Goal: Use online tool/utility: Utilize a website feature to perform a specific function

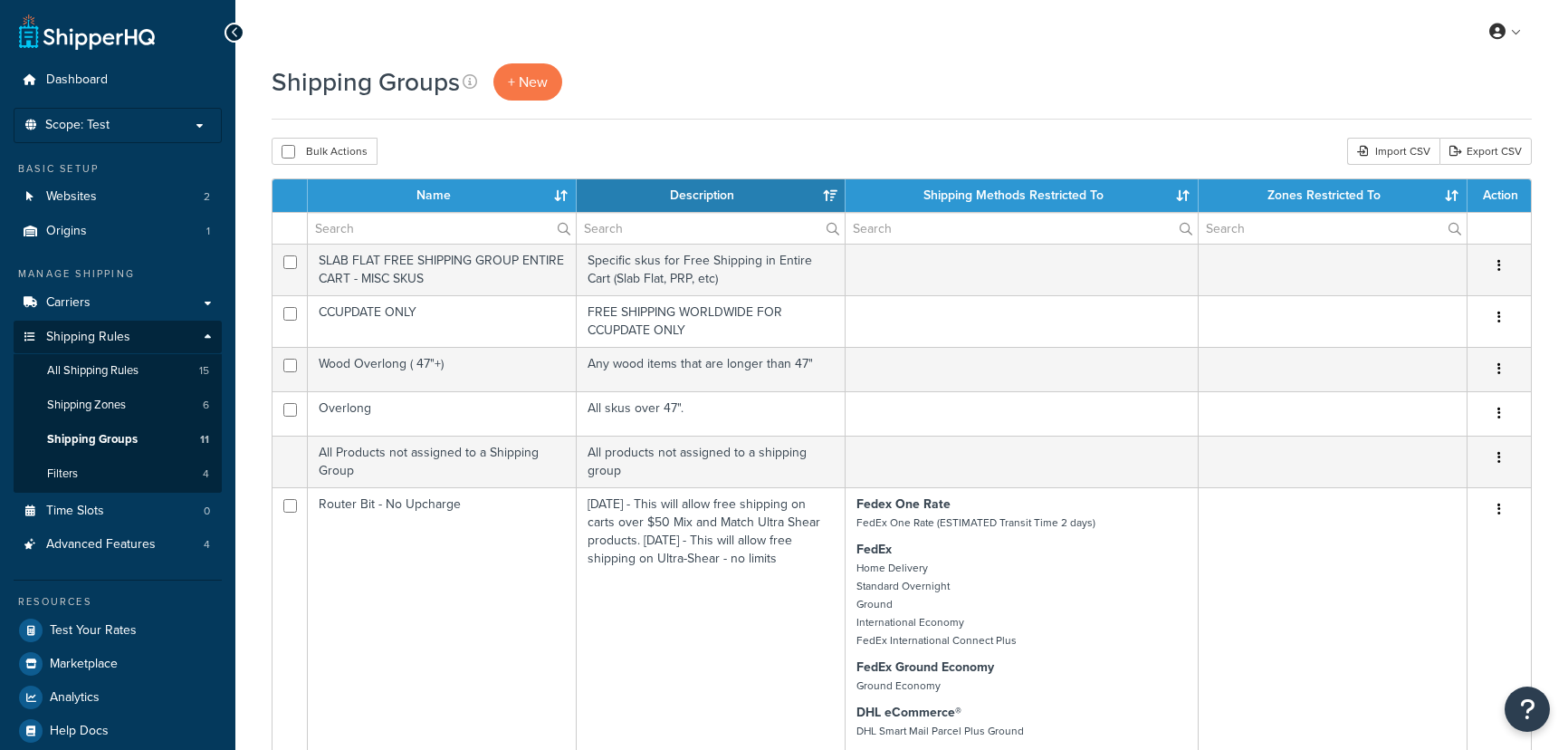
select select "15"
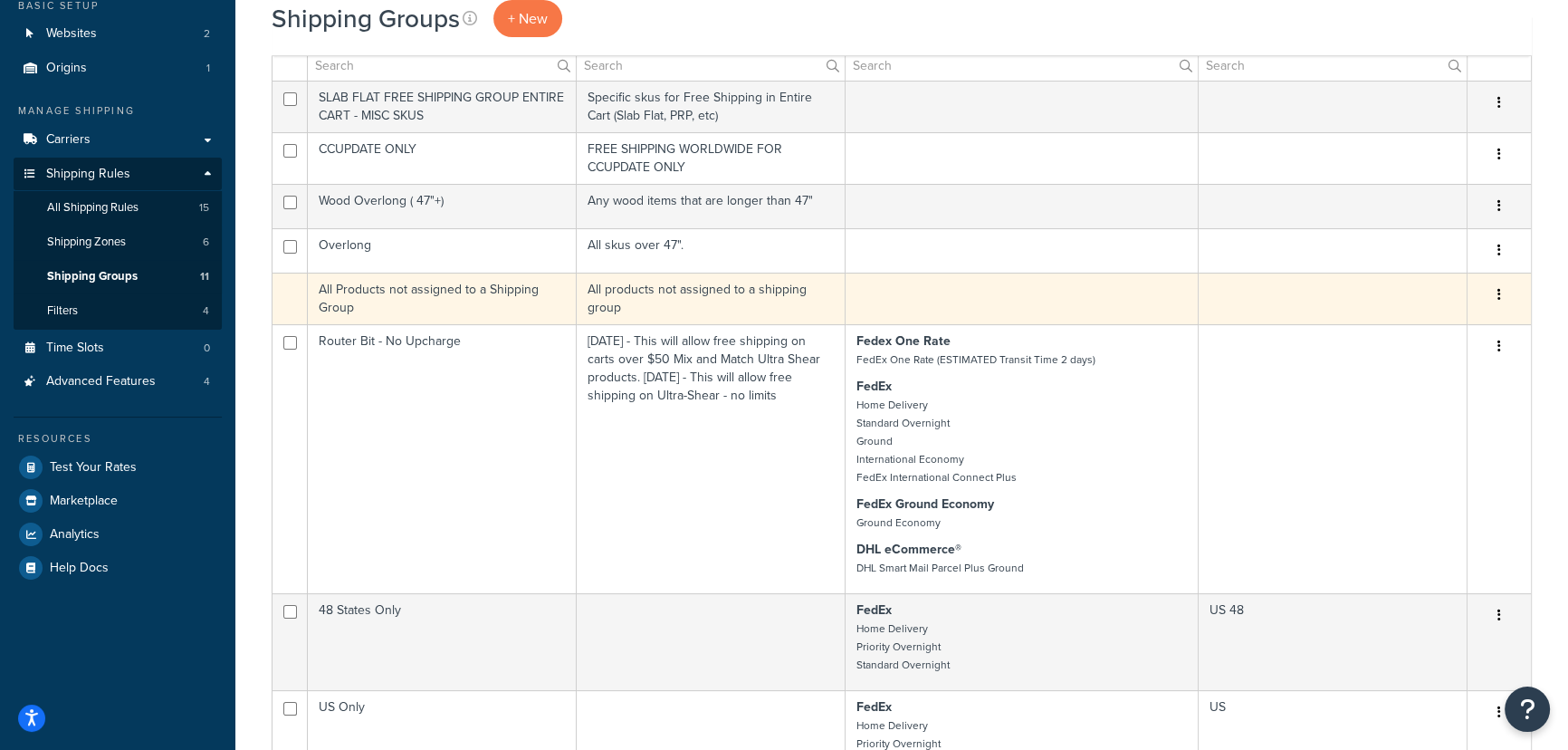
scroll to position [164, 0]
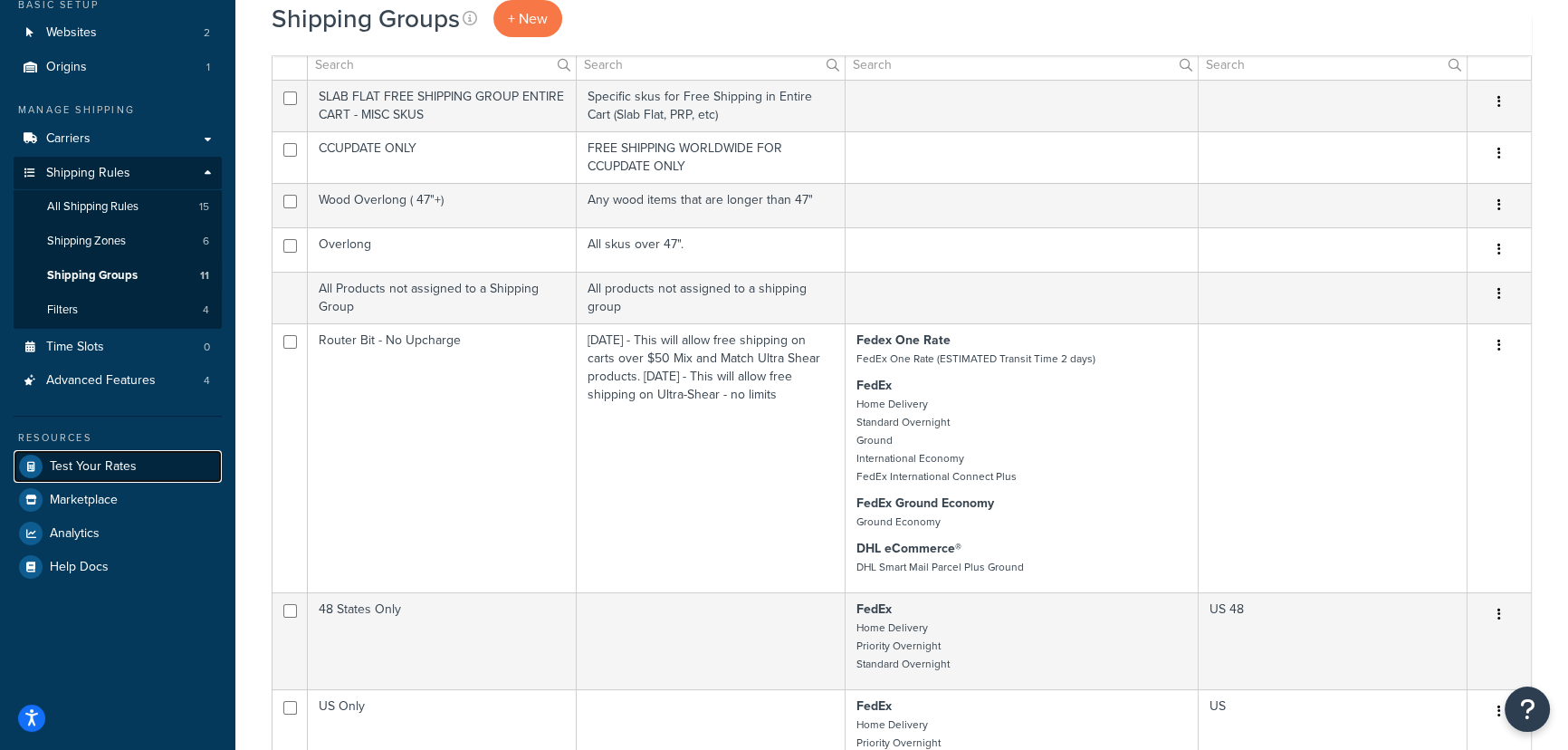
click at [108, 469] on span "Test Your Rates" at bounding box center [93, 467] width 86 height 16
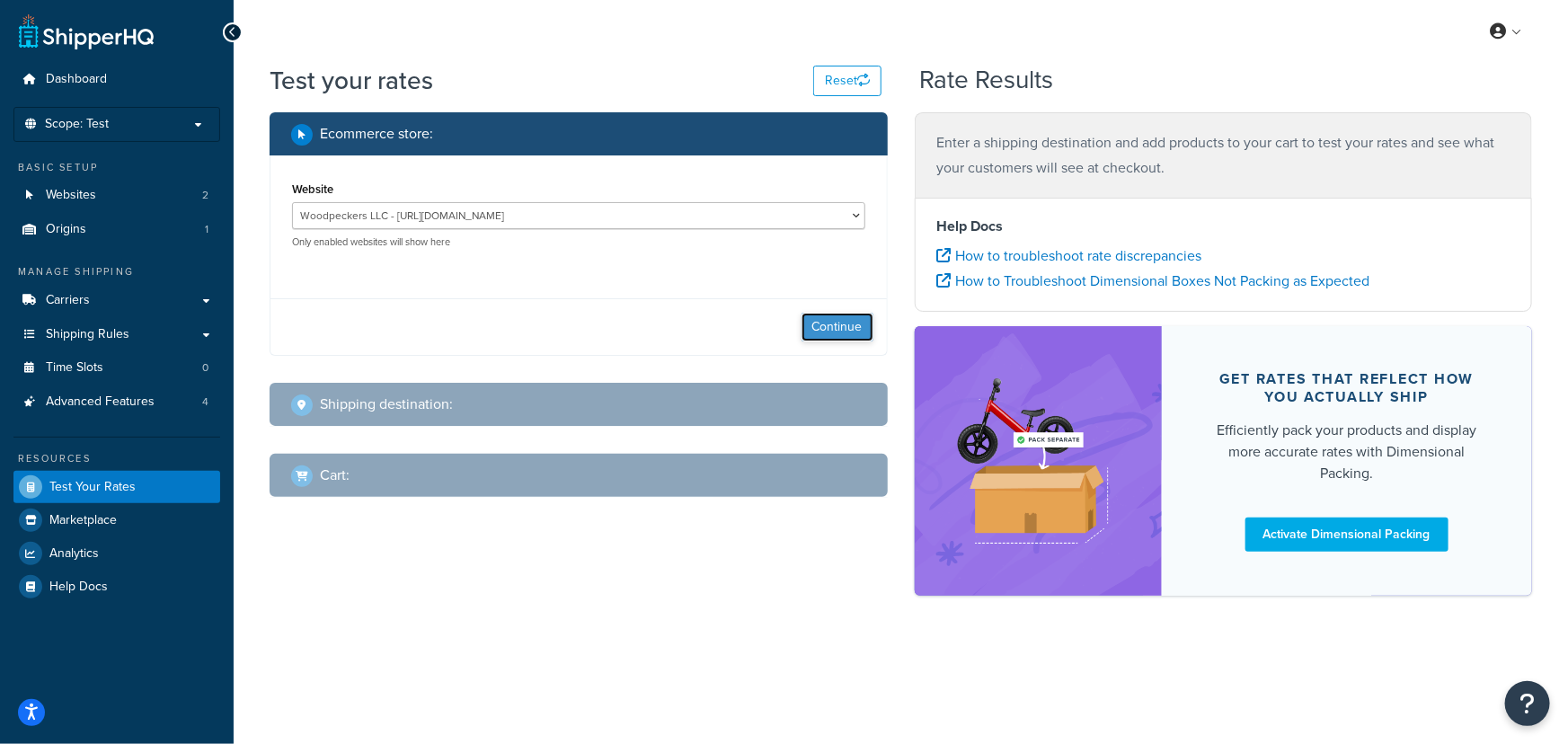
click at [853, 333] on button "Continue" at bounding box center [838, 327] width 72 height 28
select select "[GEOGRAPHIC_DATA]"
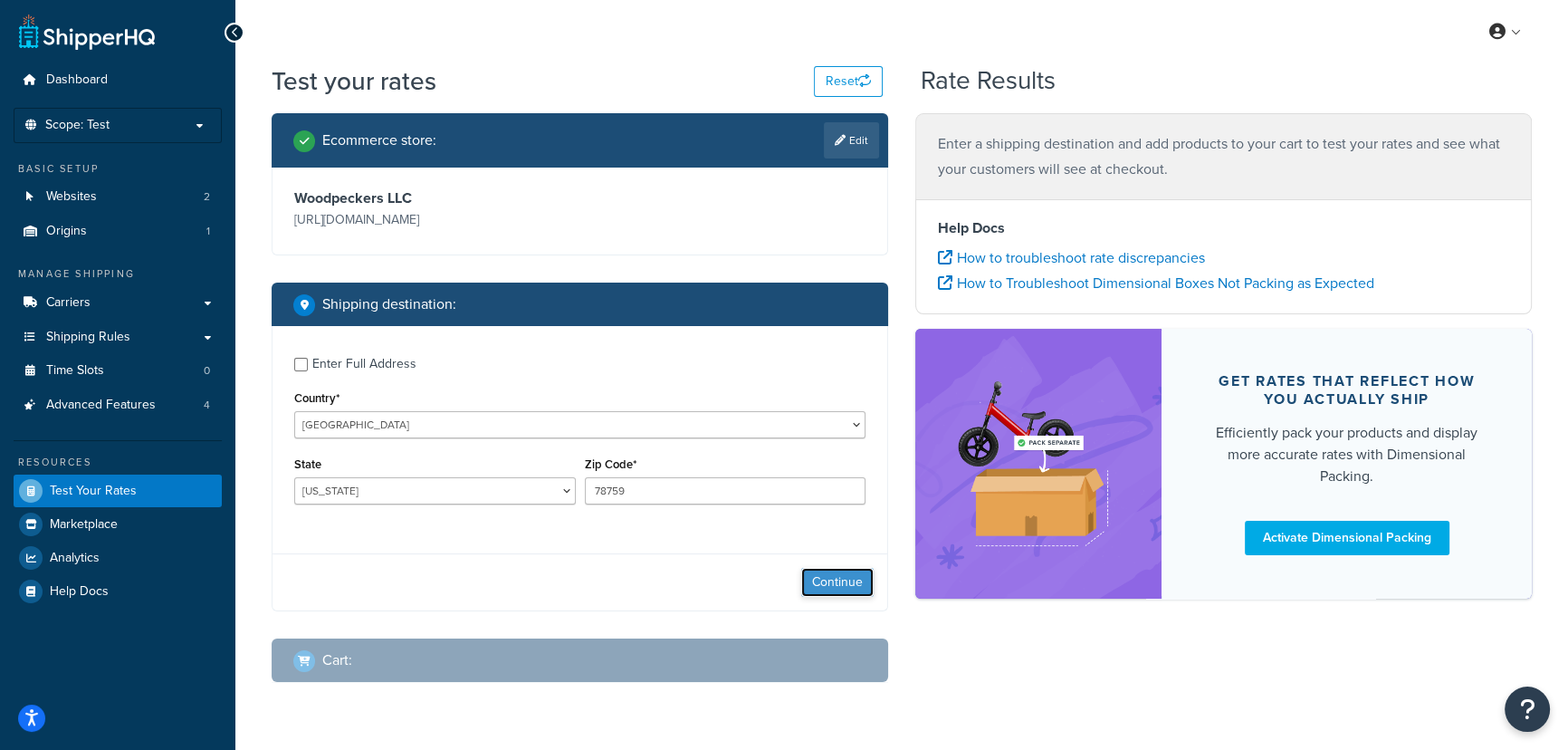
click at [853, 589] on button "Continue" at bounding box center [838, 582] width 73 height 29
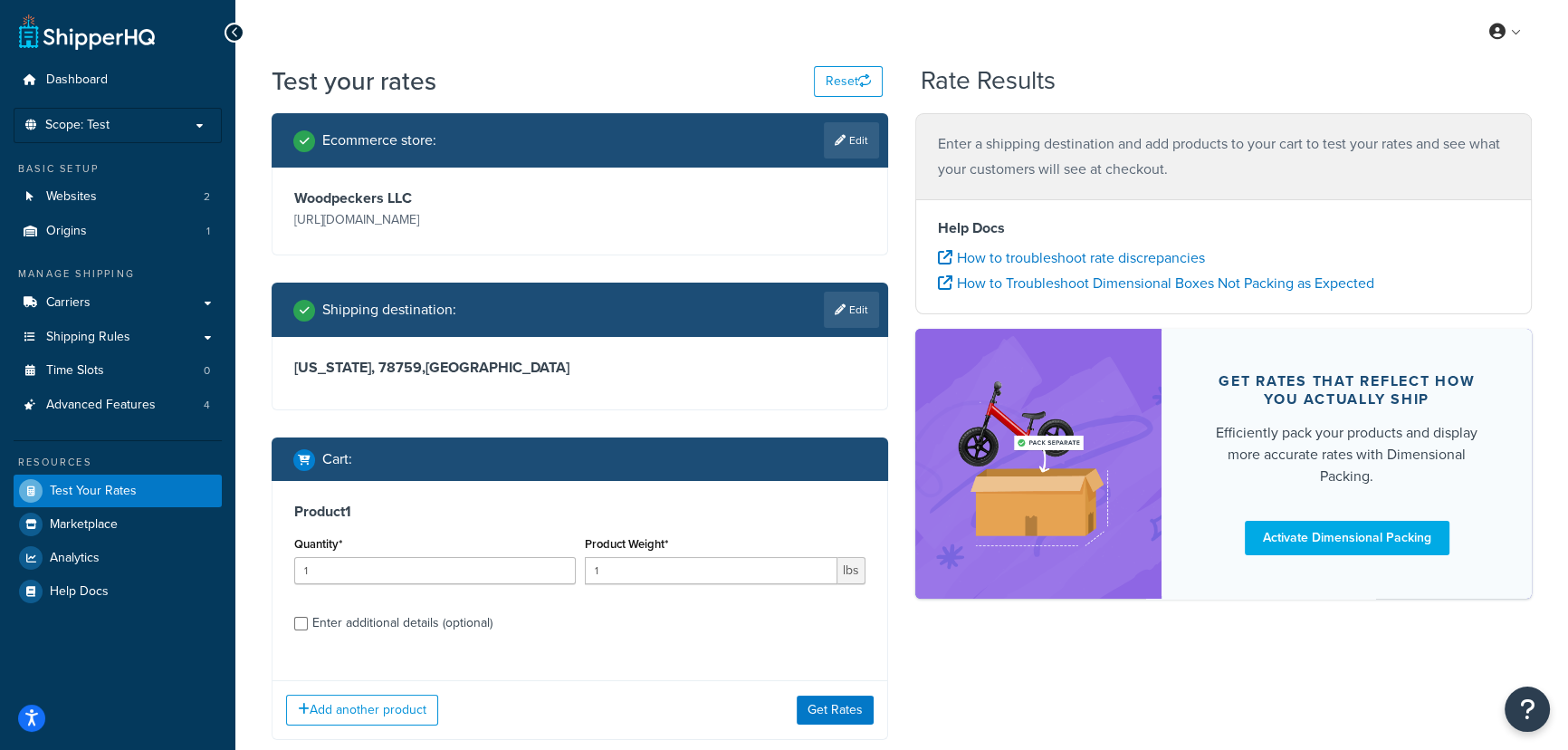
click at [467, 622] on div "Enter additional details (optional)" at bounding box center [402, 623] width 180 height 26
click at [308, 622] on input "Enter additional details (optional)" at bounding box center [302, 624] width 14 height 14
checkbox input "true"
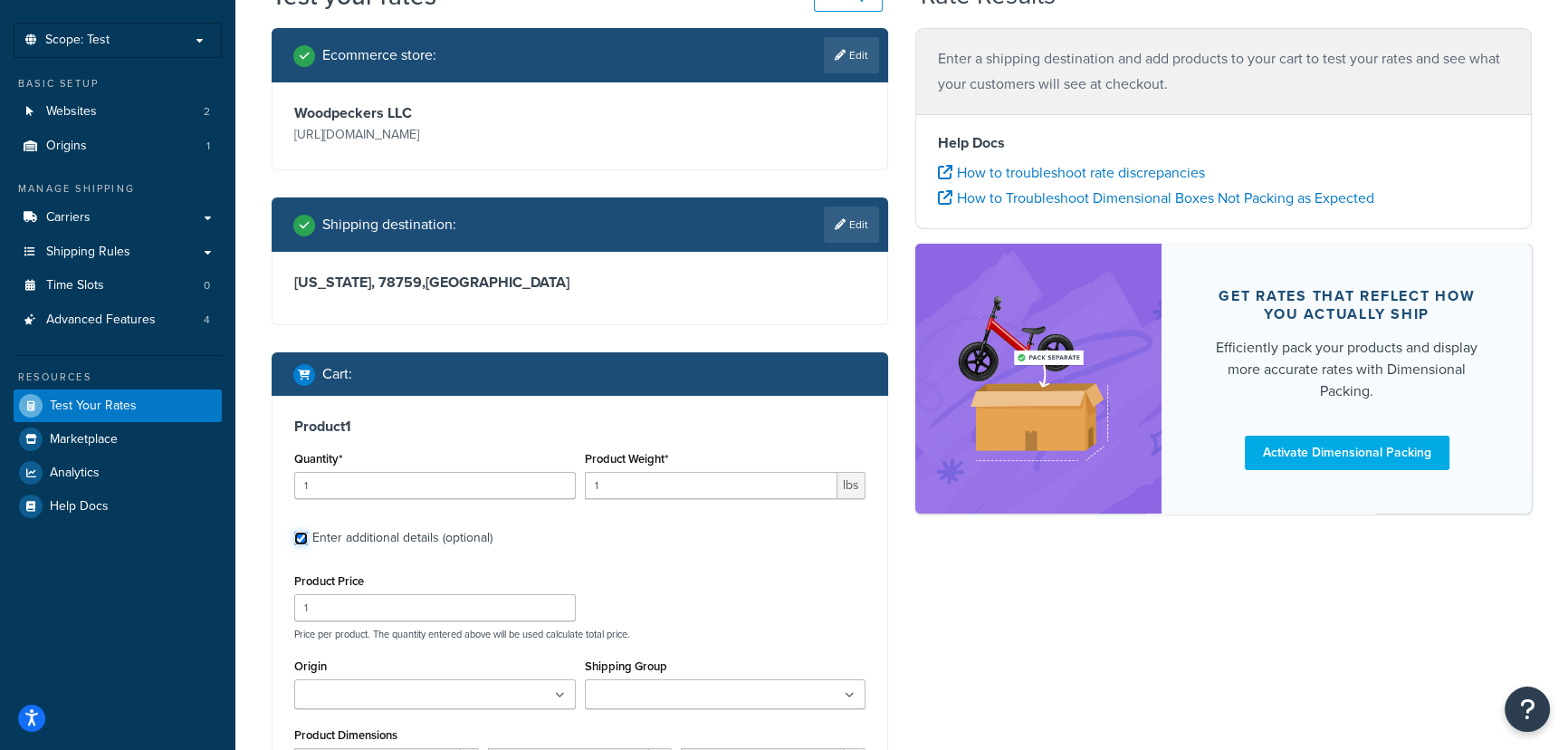
scroll to position [211, 0]
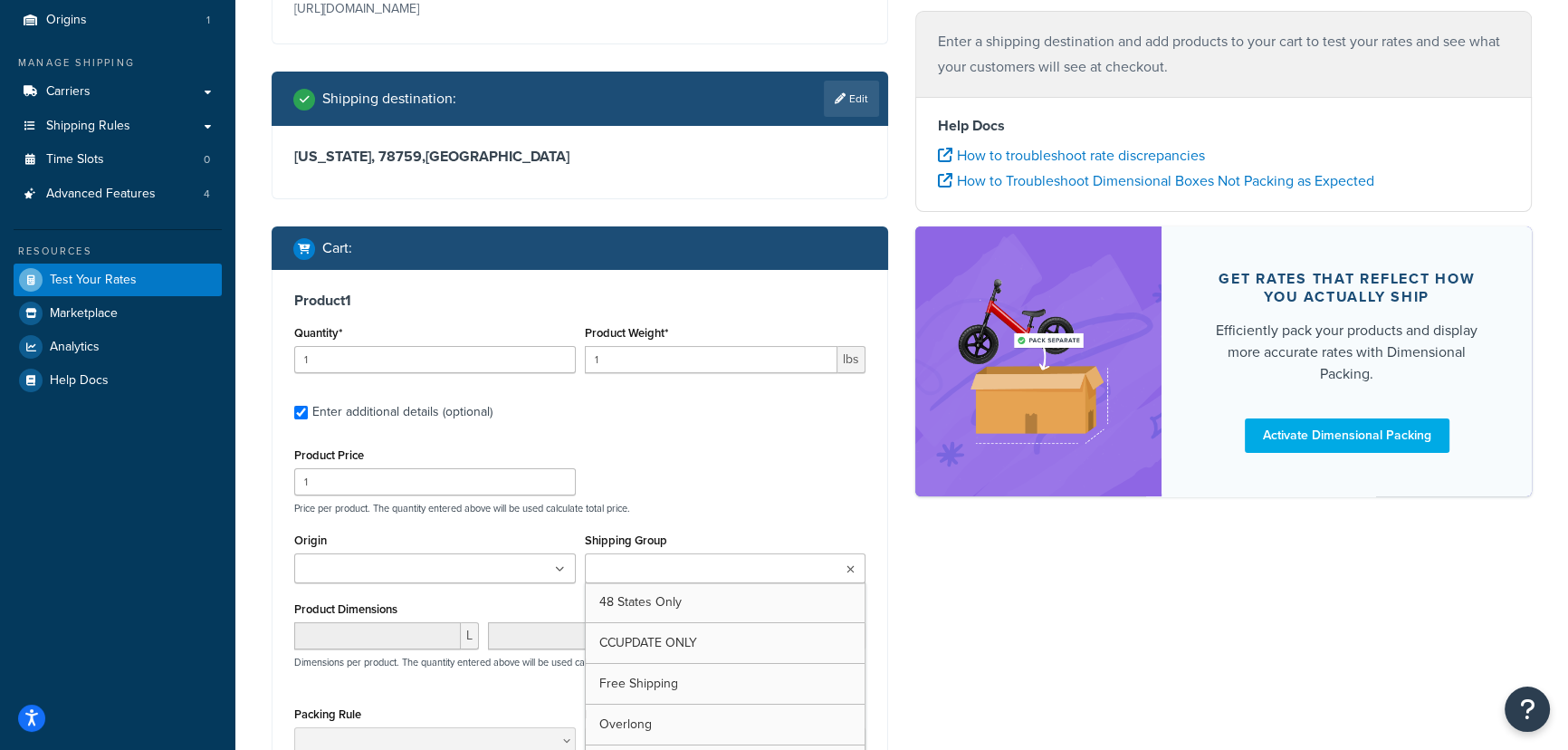
click at [695, 562] on input "Shipping Group" at bounding box center [670, 570] width 160 height 20
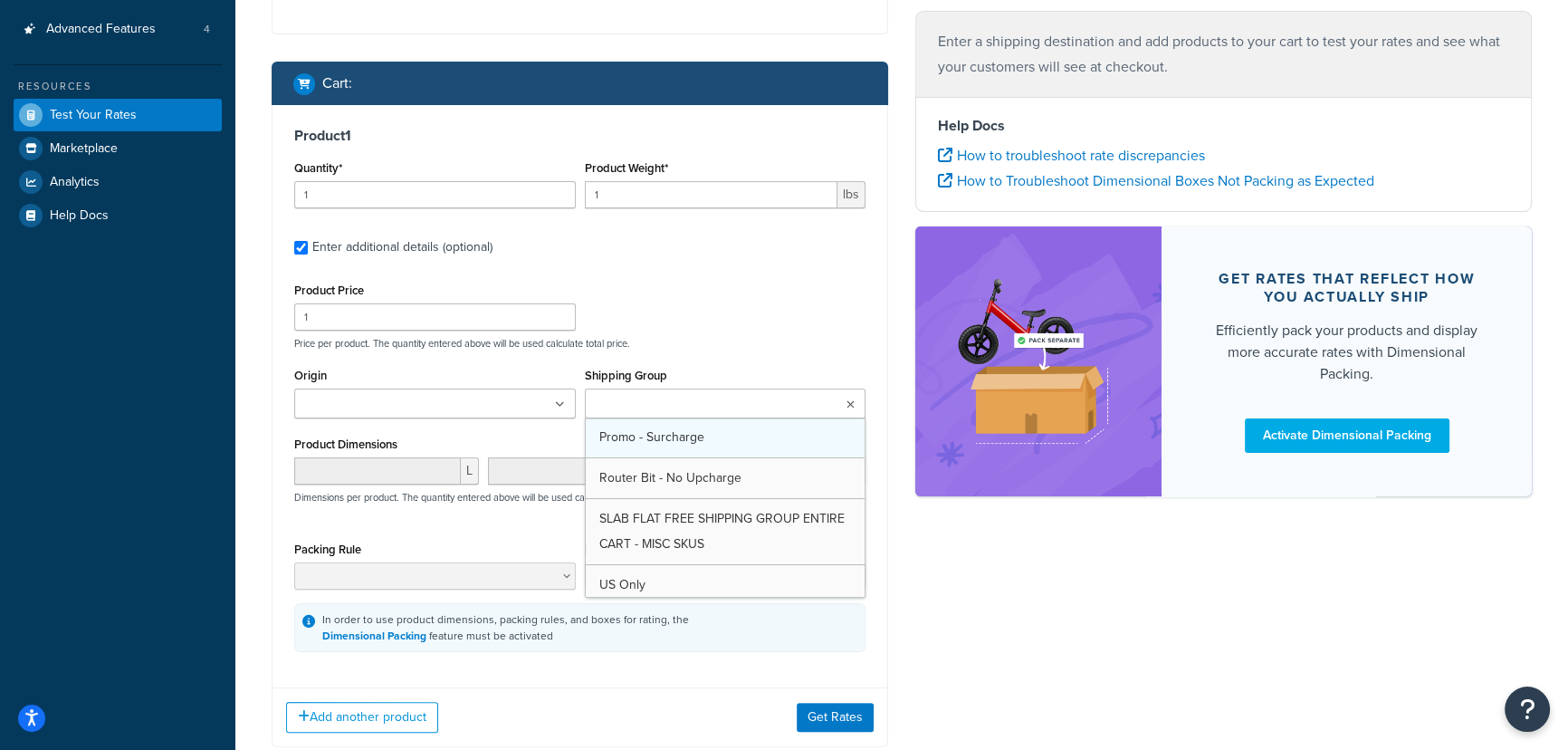
scroll to position [164, 0]
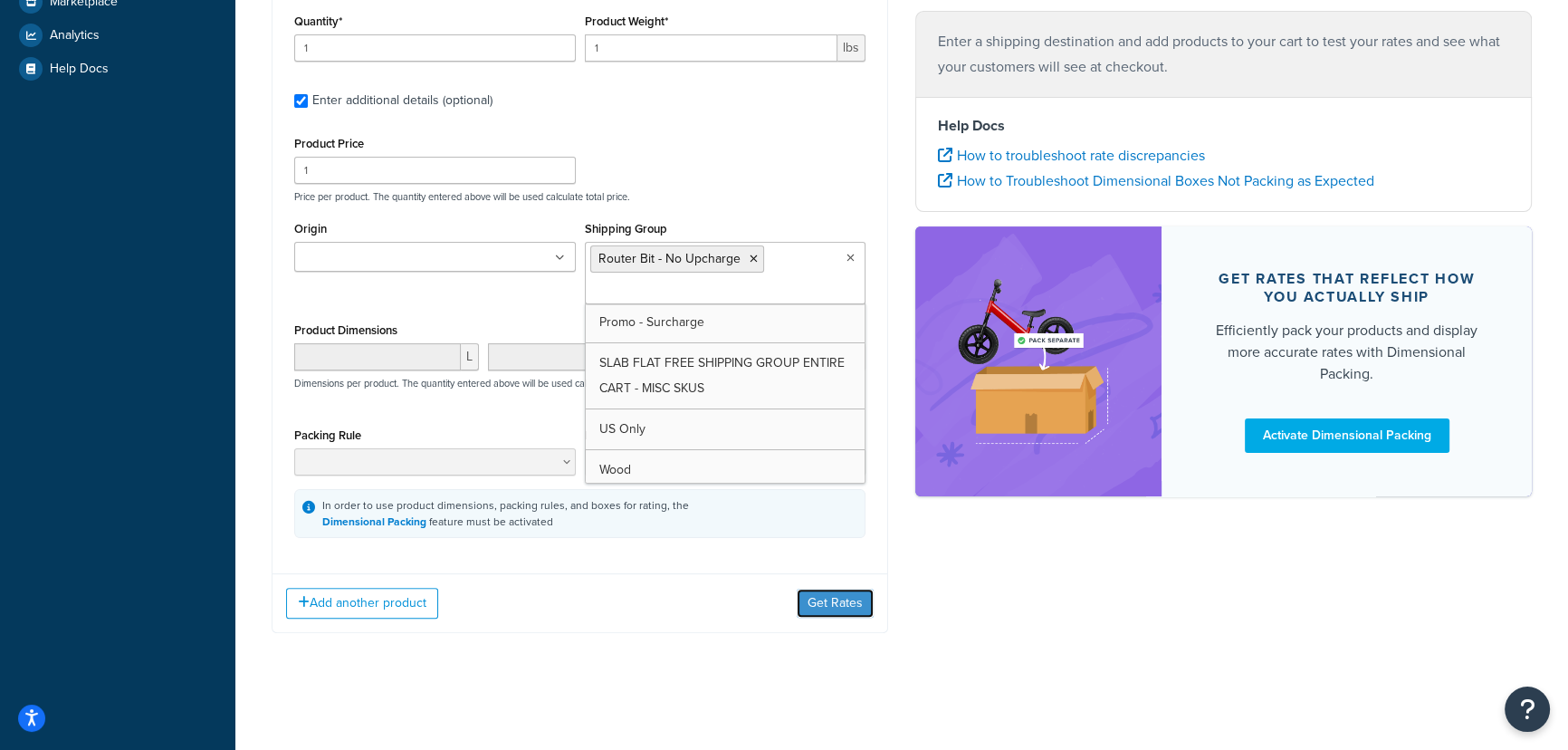
click at [858, 597] on button "Get Rates" at bounding box center [835, 603] width 77 height 29
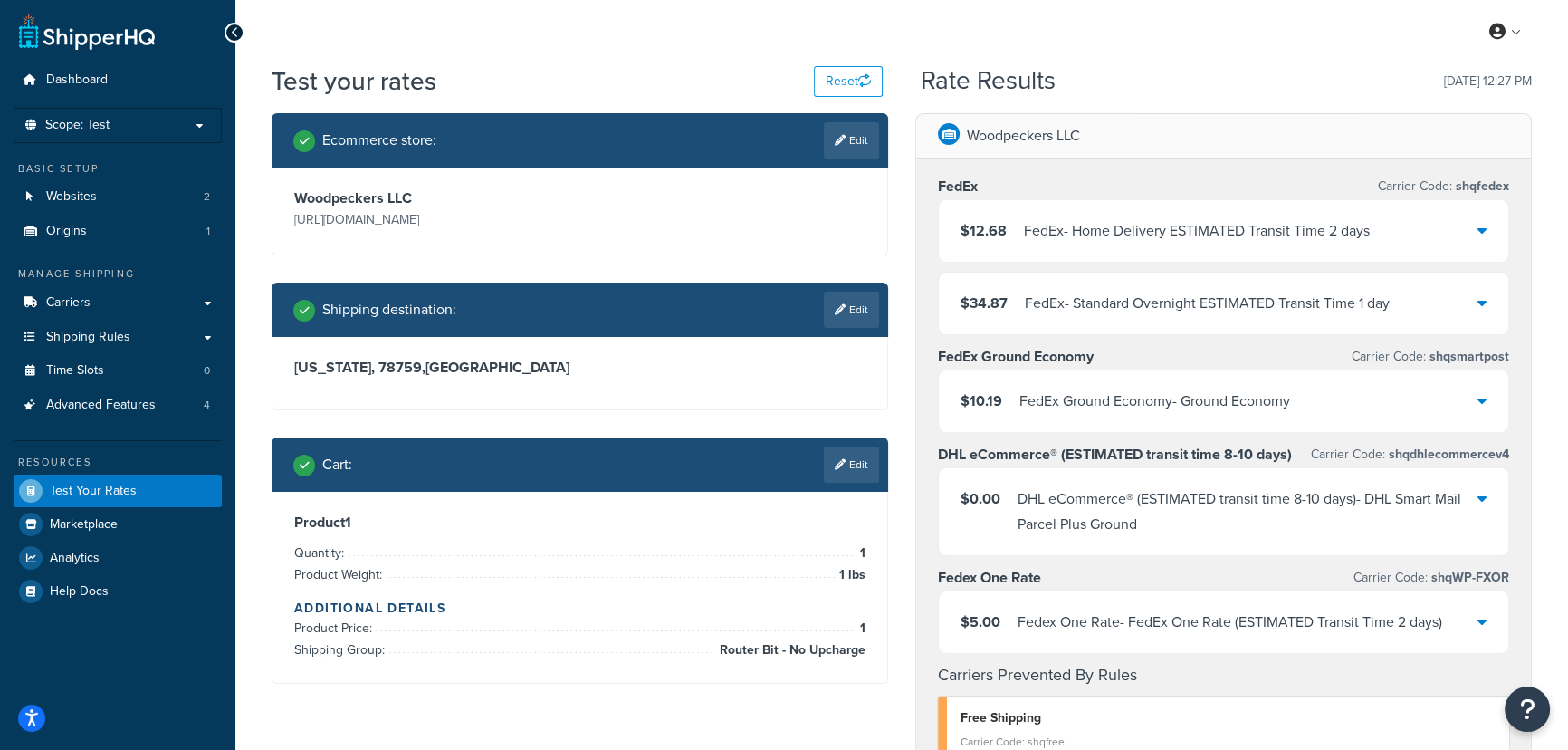
scroll to position [82, 0]
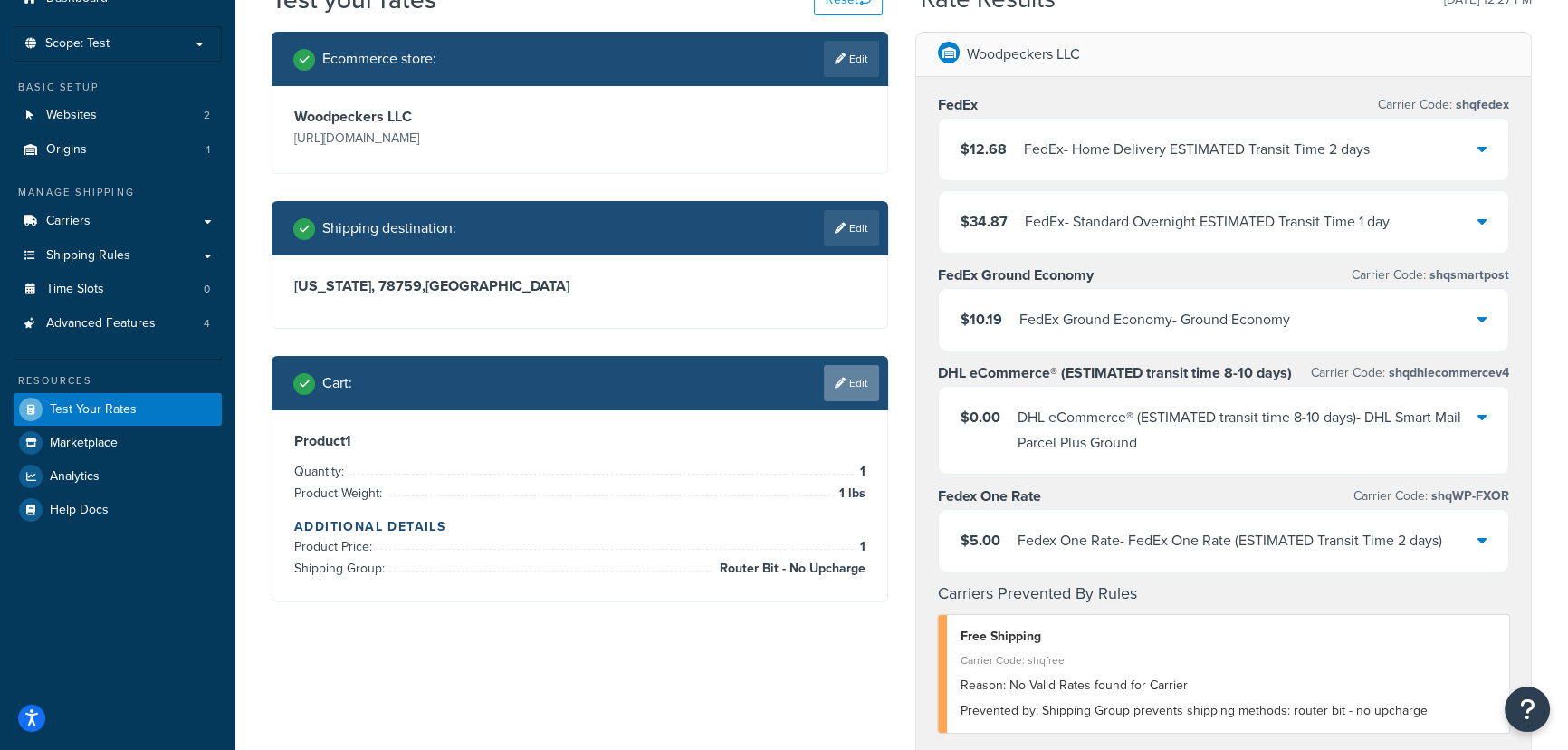
click at [864, 378] on link "Edit" at bounding box center [852, 382] width 55 height 36
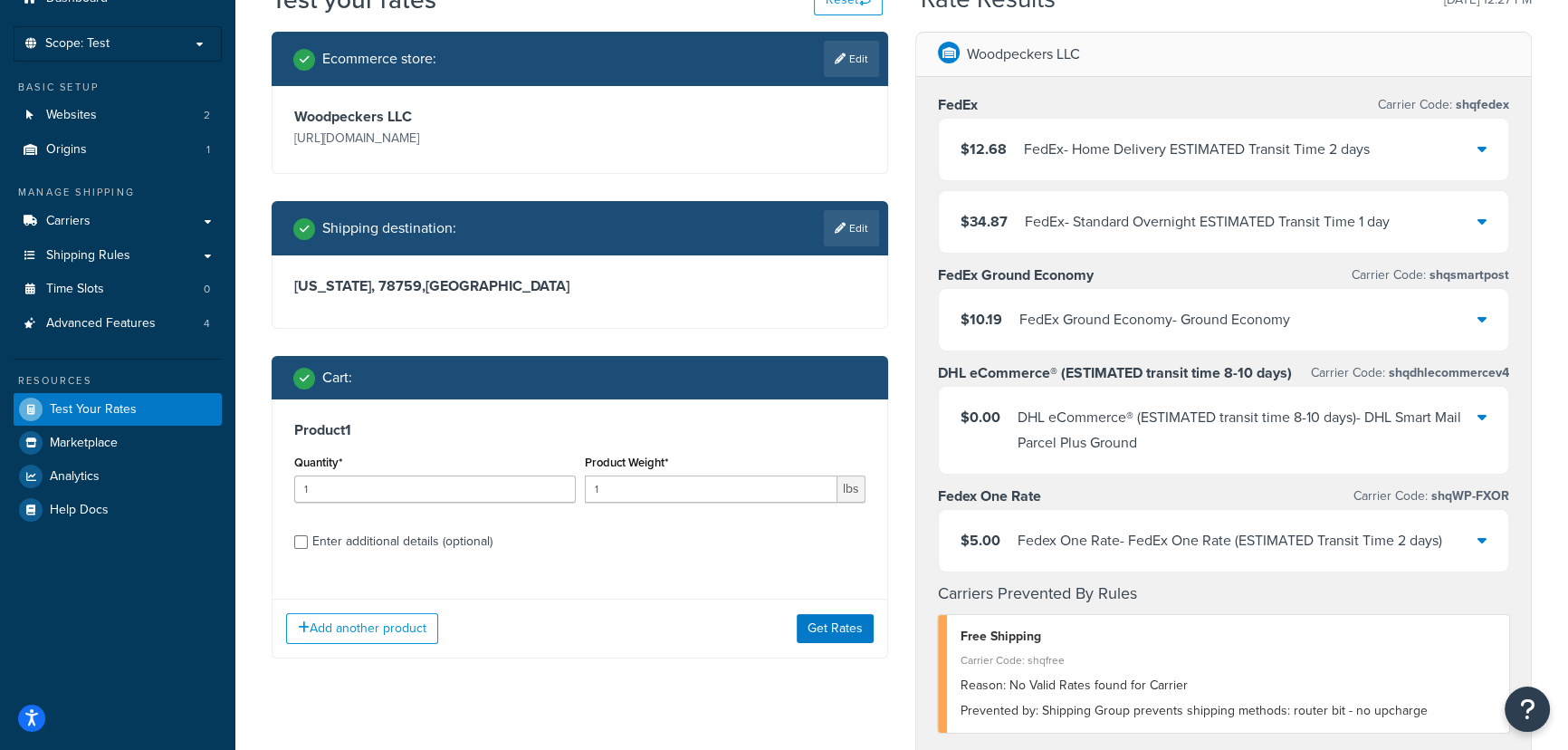
scroll to position [164, 0]
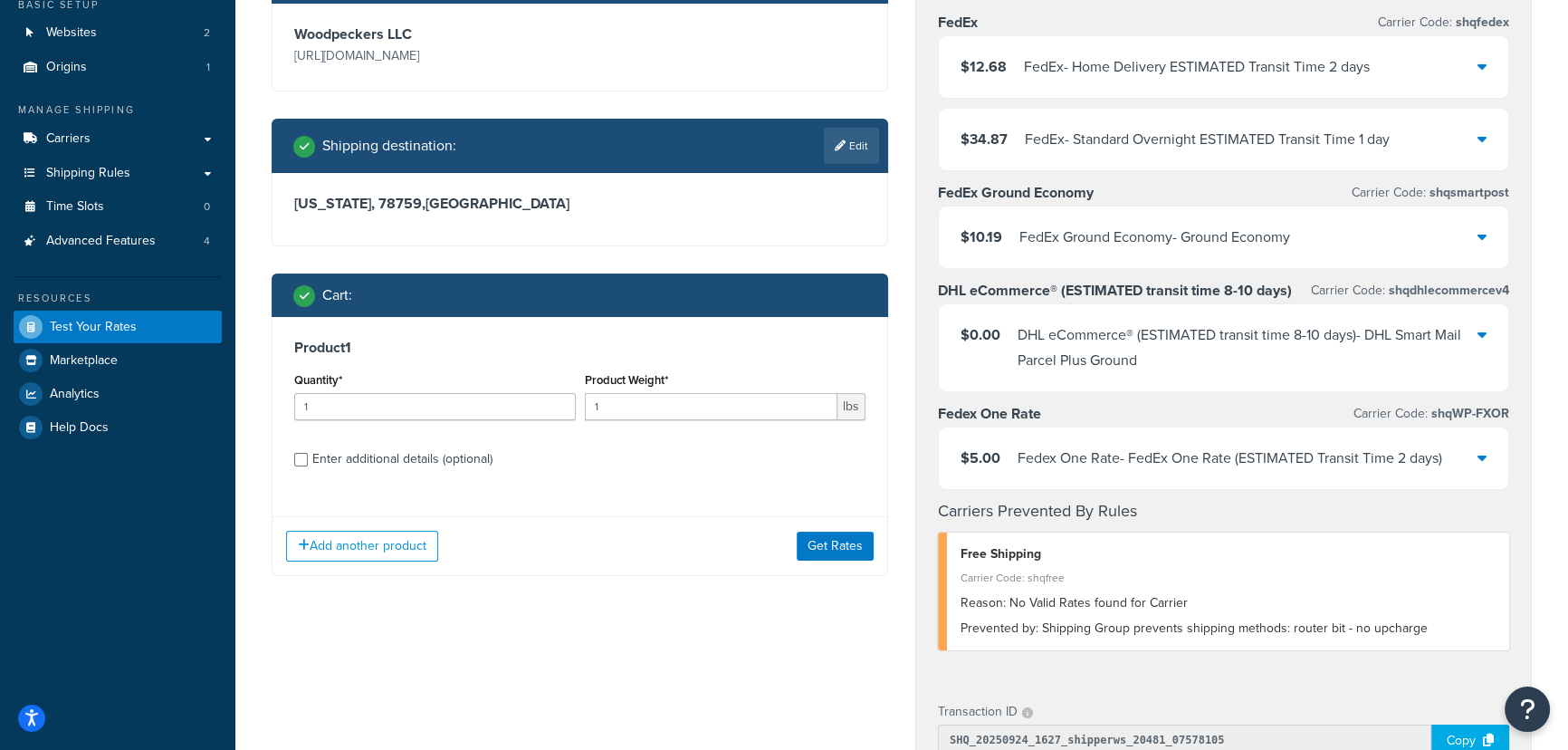
click at [411, 460] on div "Enter additional details (optional)" at bounding box center [402, 459] width 180 height 26
click at [308, 460] on input "Enter additional details (optional)" at bounding box center [302, 460] width 14 height 14
checkbox input "true"
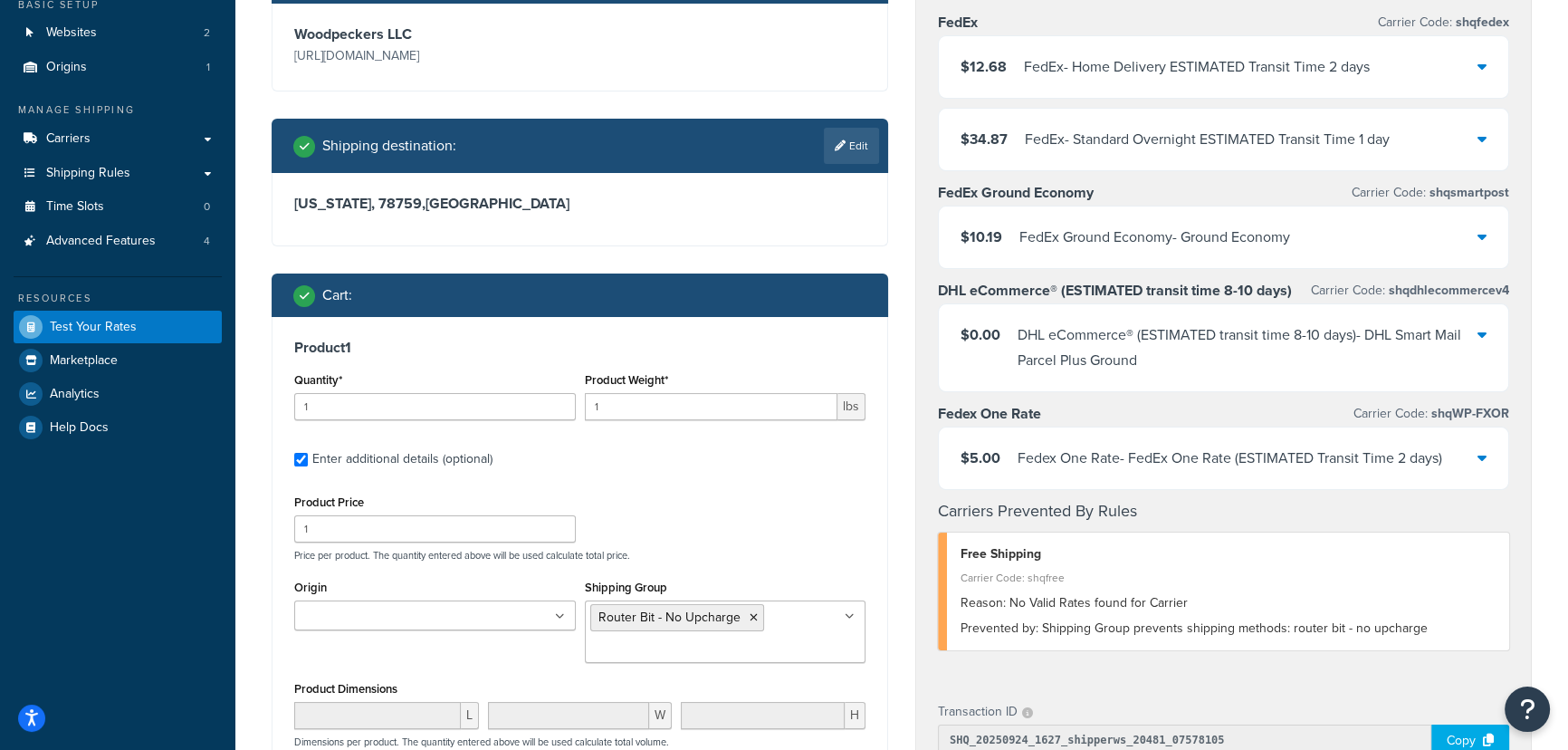
click at [292, 299] on div "Cart :" at bounding box center [581, 295] width 617 height 43
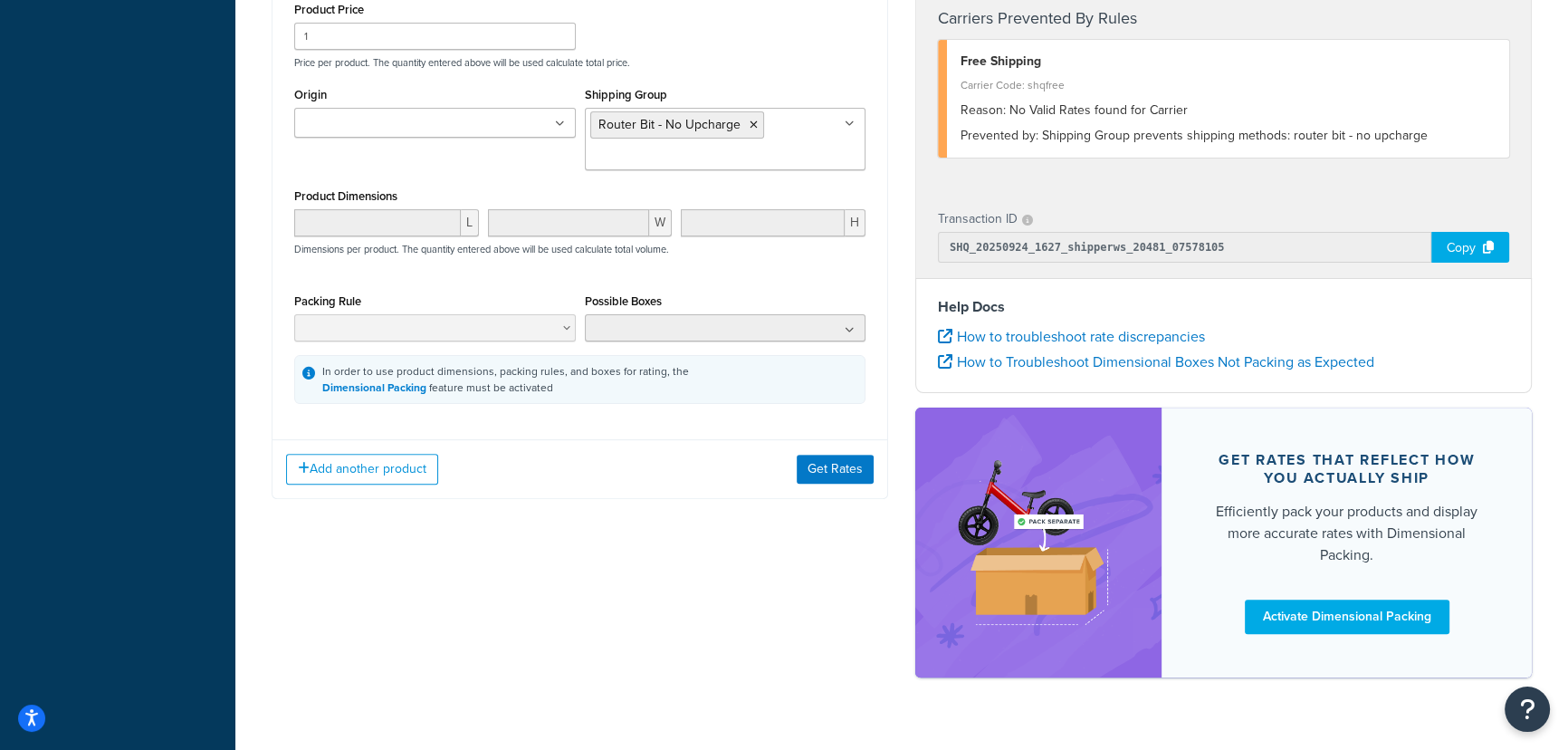
scroll to position [659, 0]
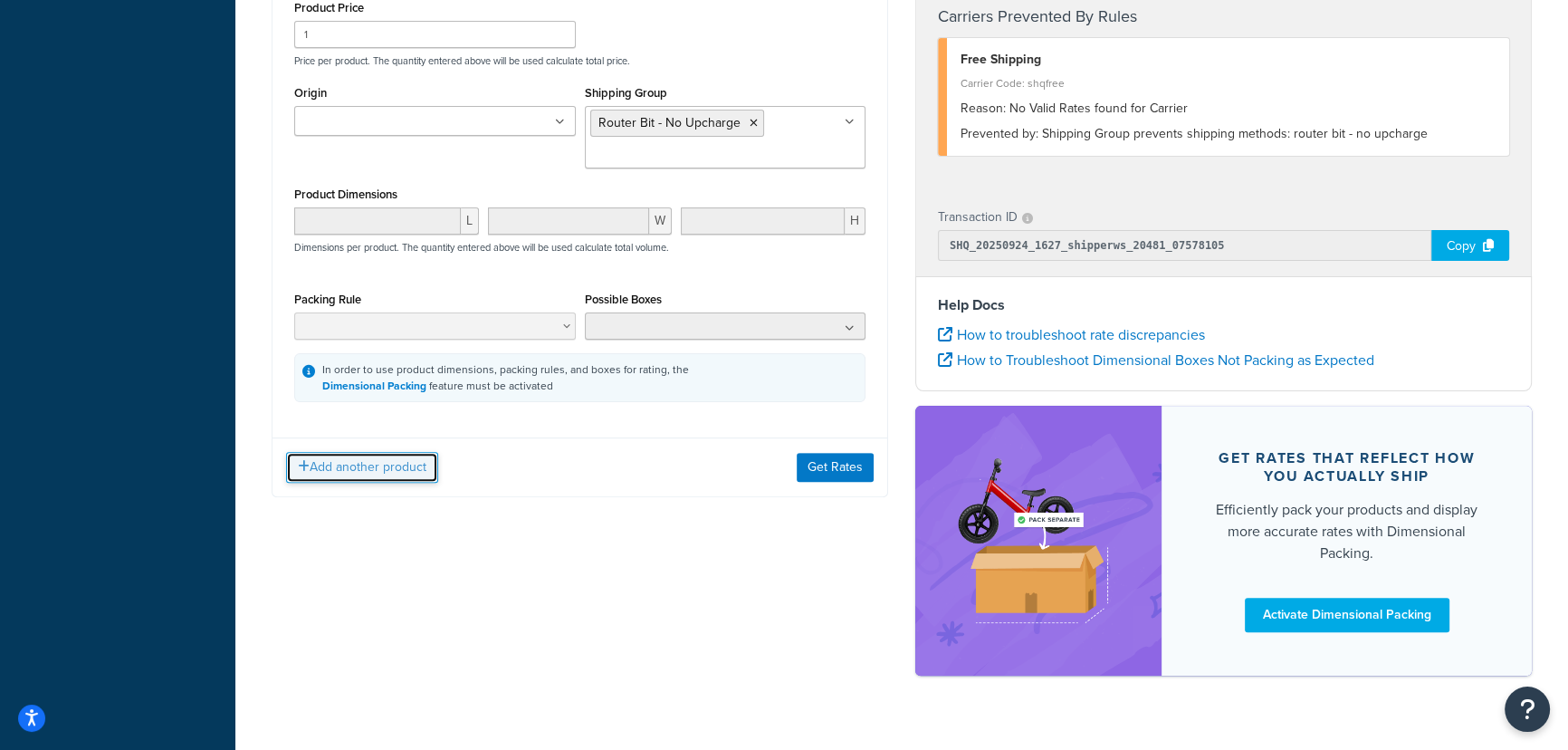
click at [429, 479] on button "Add another product" at bounding box center [362, 467] width 152 height 30
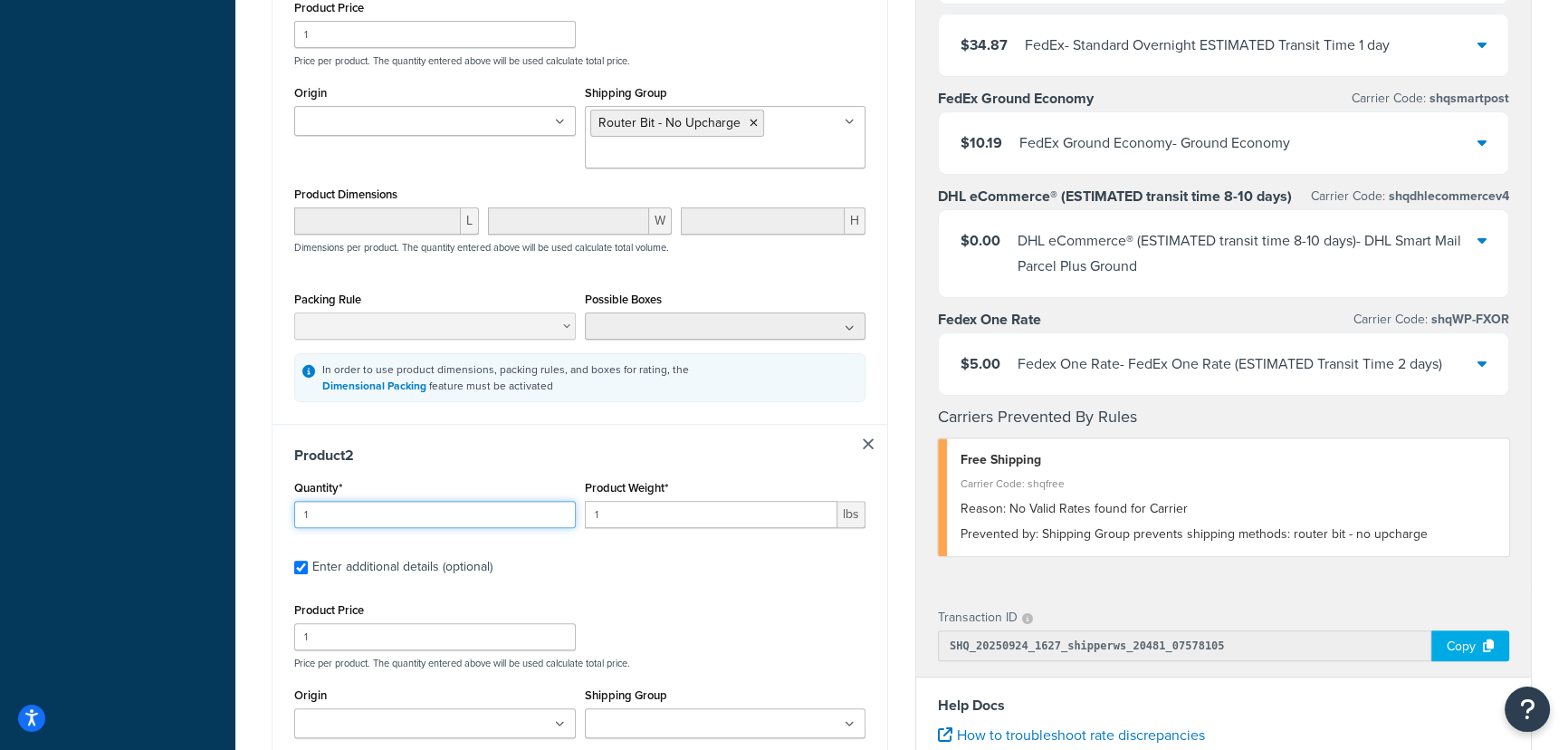
click at [416, 515] on input "1" at bounding box center [435, 515] width 282 height 28
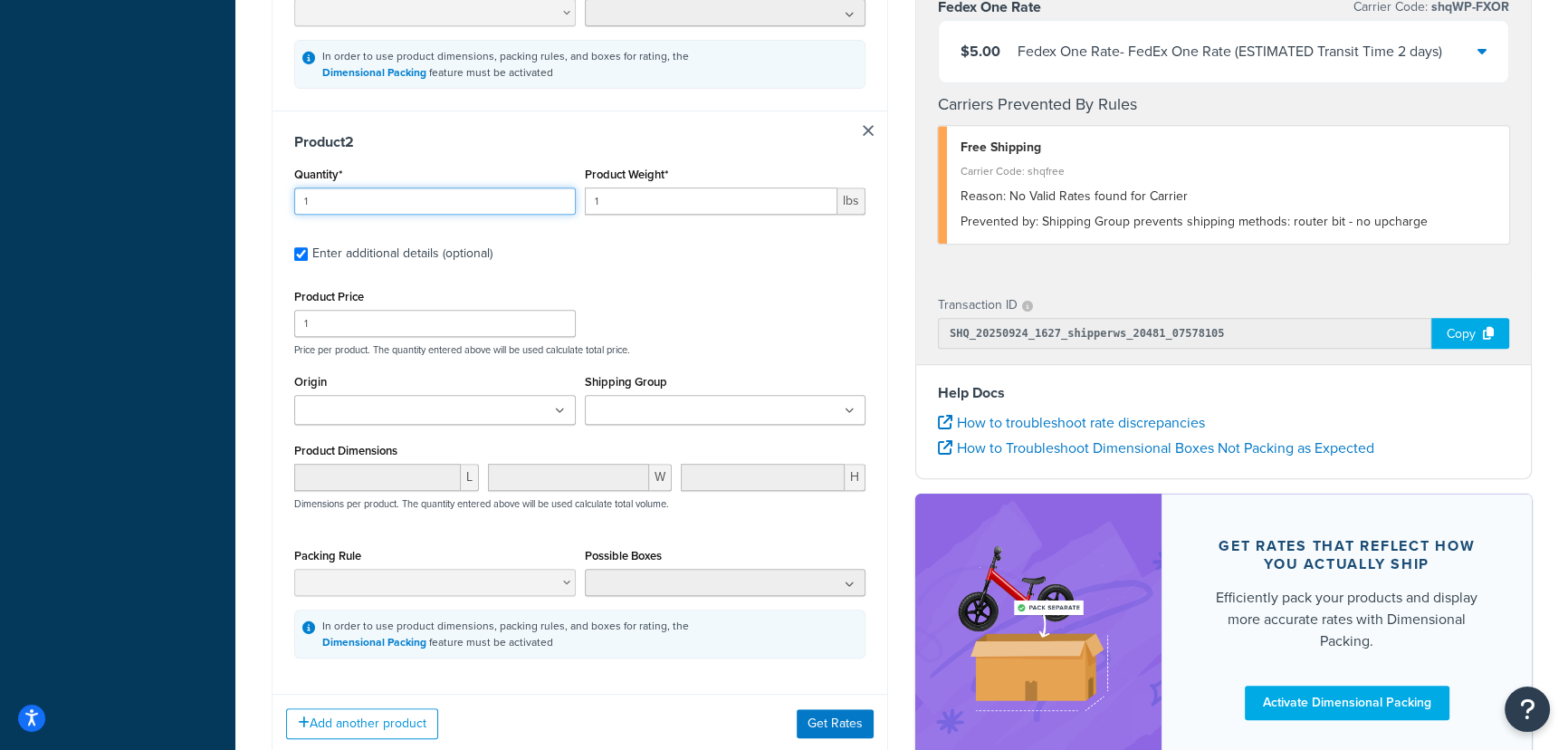
scroll to position [988, 0]
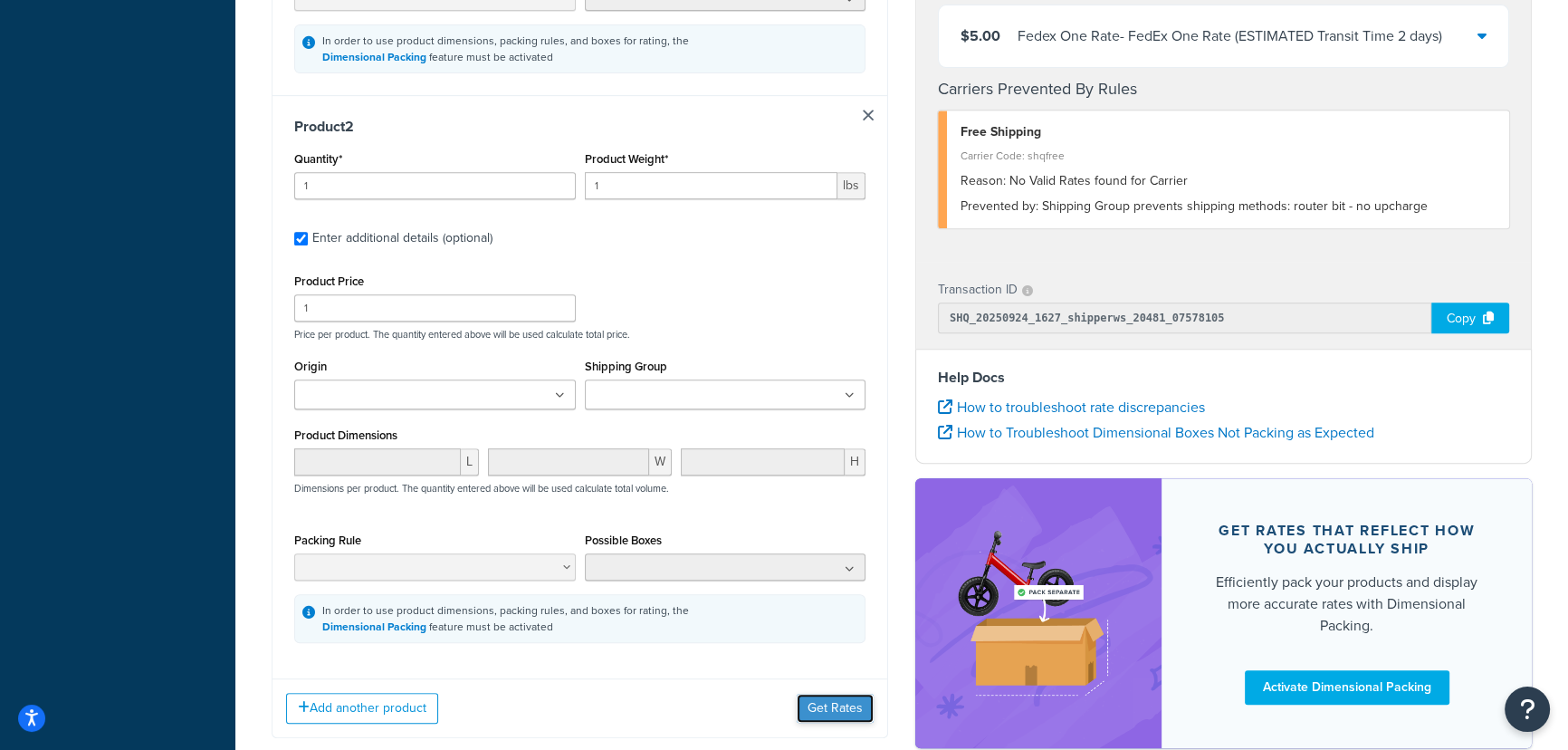
click at [831, 709] on button "Get Rates" at bounding box center [835, 708] width 77 height 29
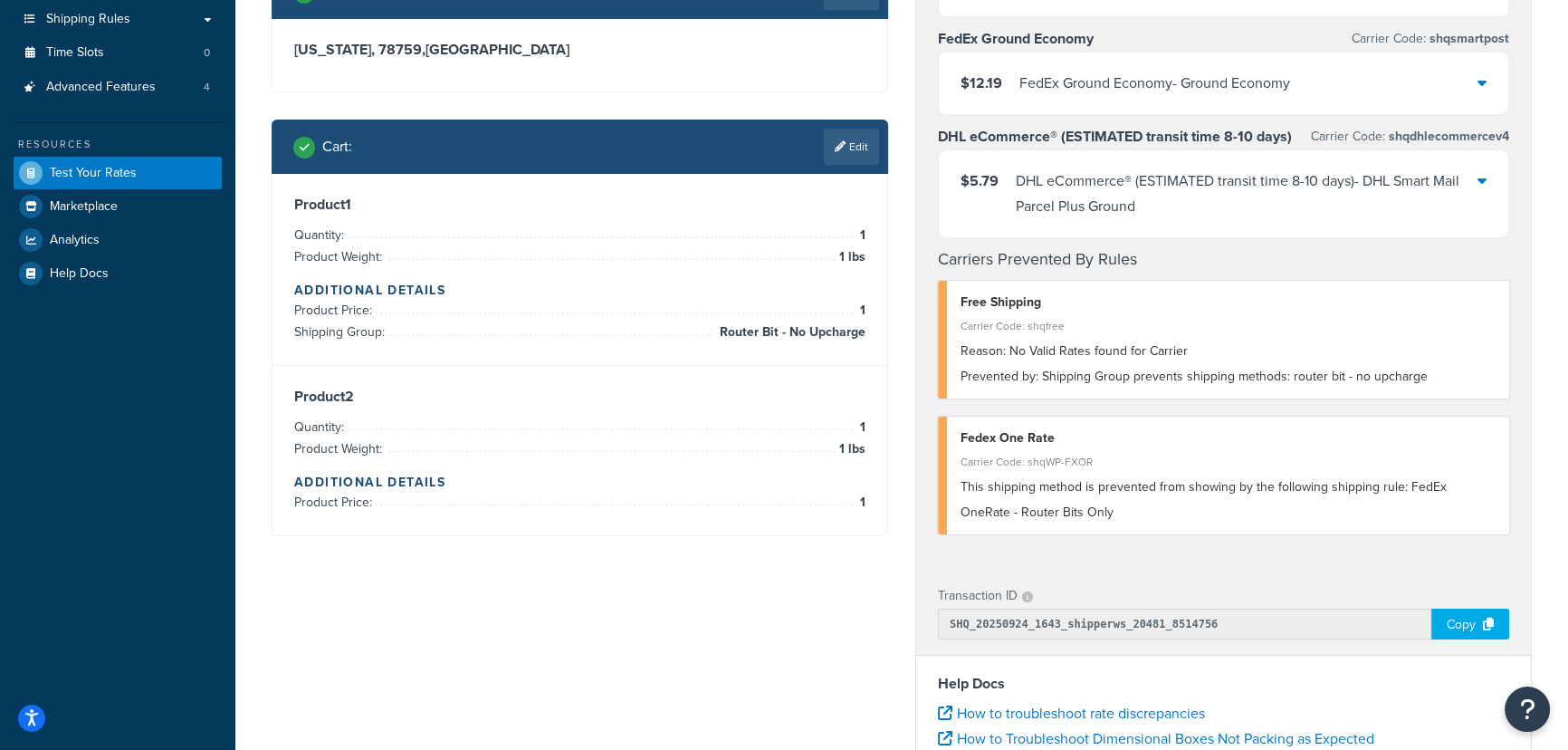
scroll to position [153, 0]
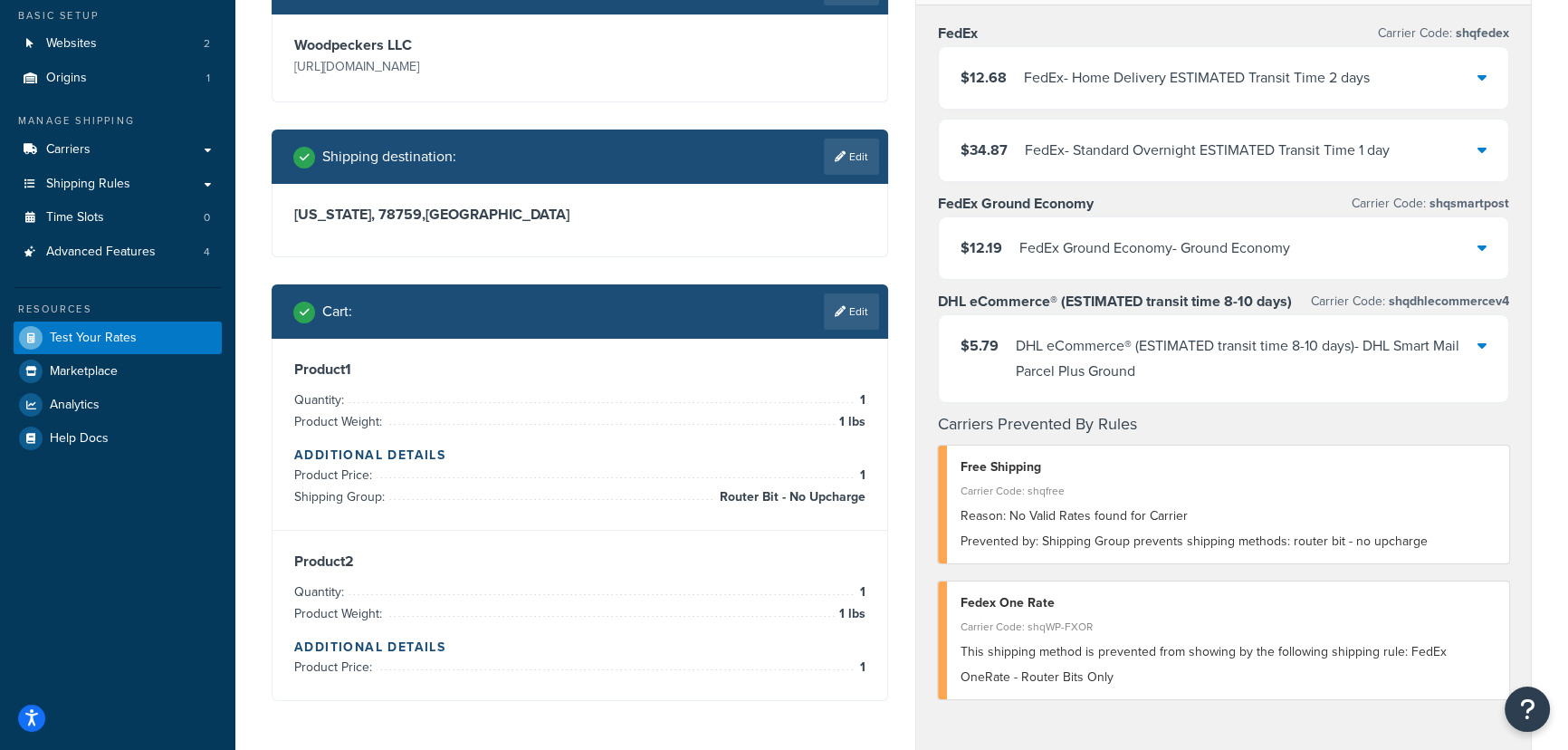
click at [1213, 344] on div "DHL eCommerce® (ESTIMATED transit time 8-10 days) - DHL Smart Mail Parcel Plus …" at bounding box center [1247, 359] width 462 height 51
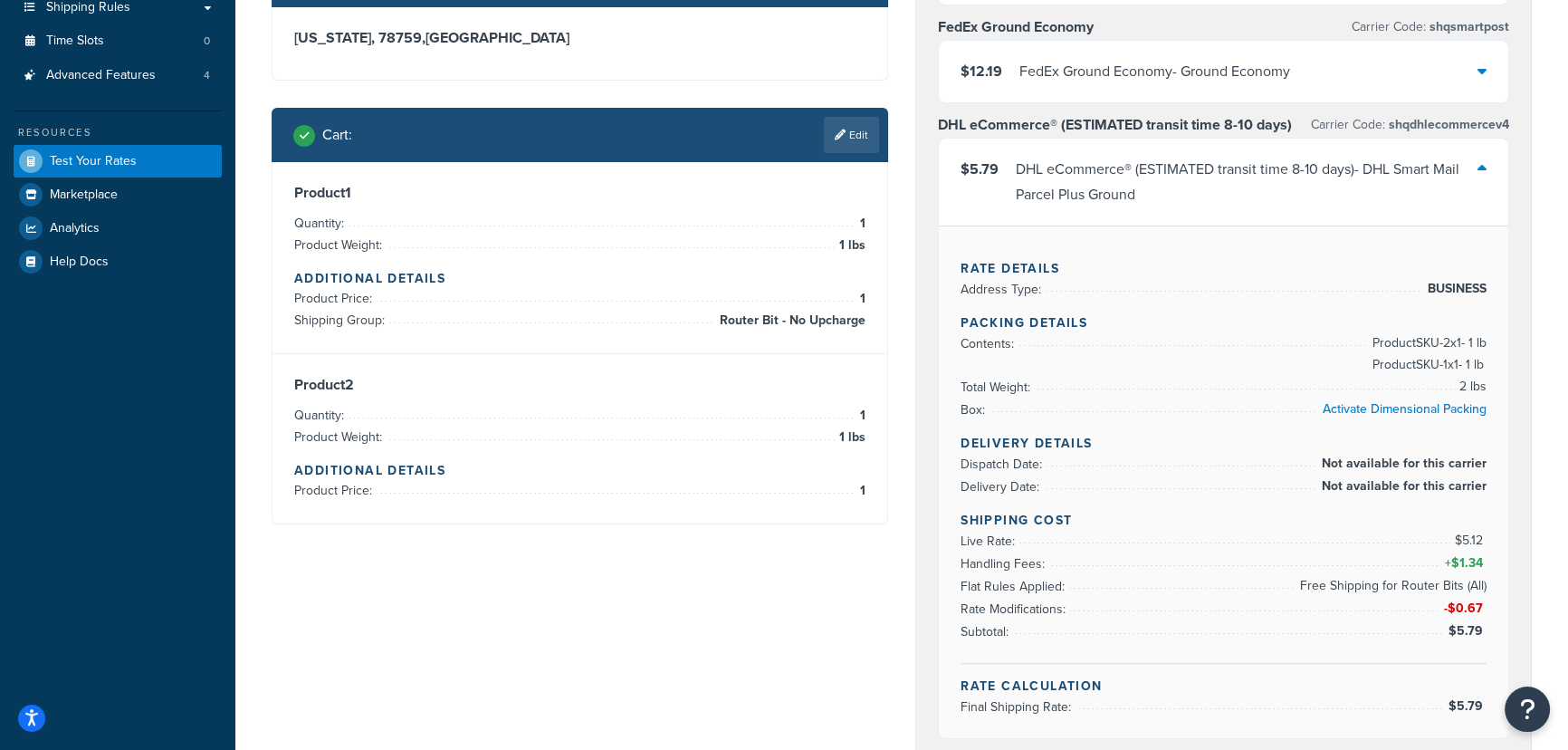
scroll to position [317, 0]
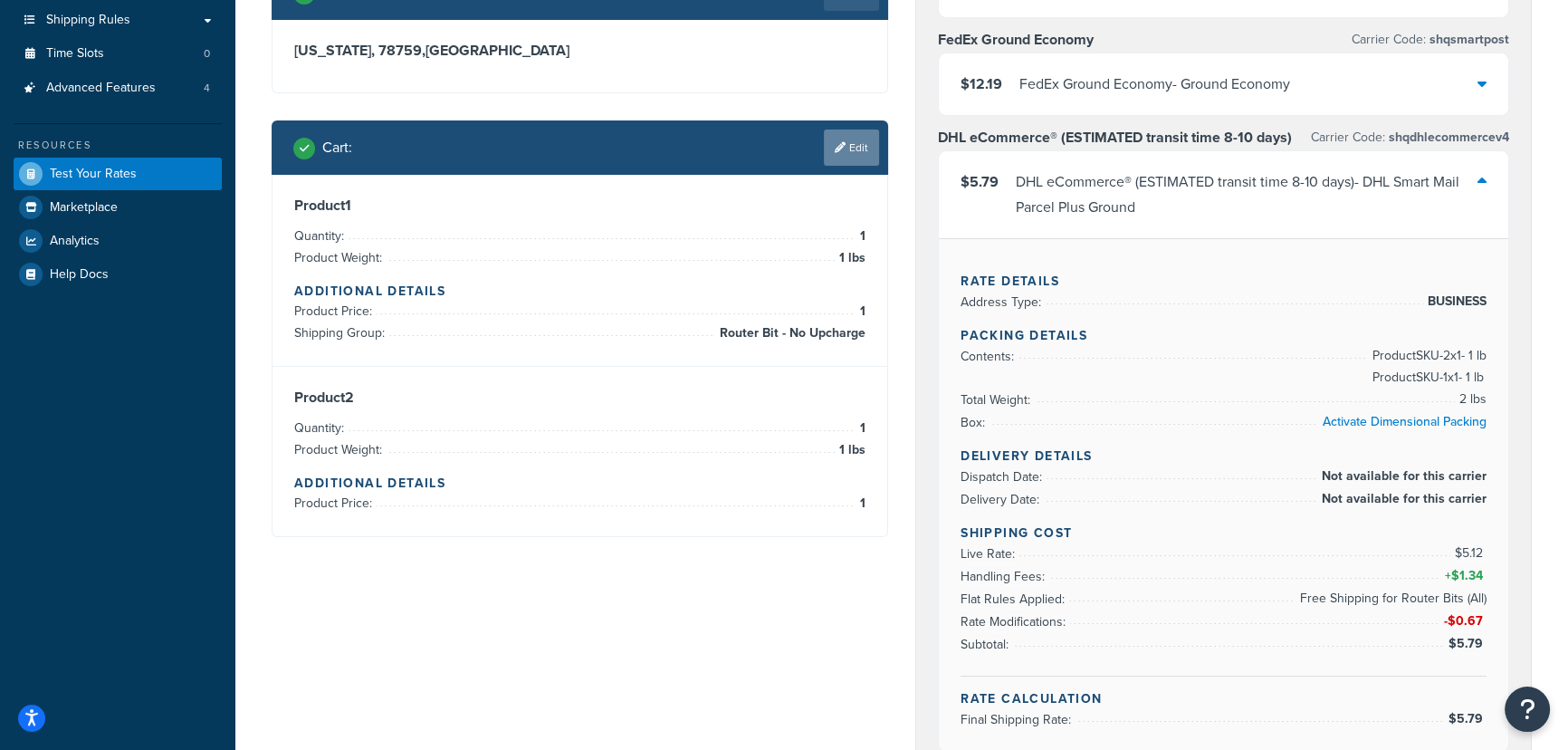
click at [835, 144] on icon at bounding box center [840, 147] width 11 height 11
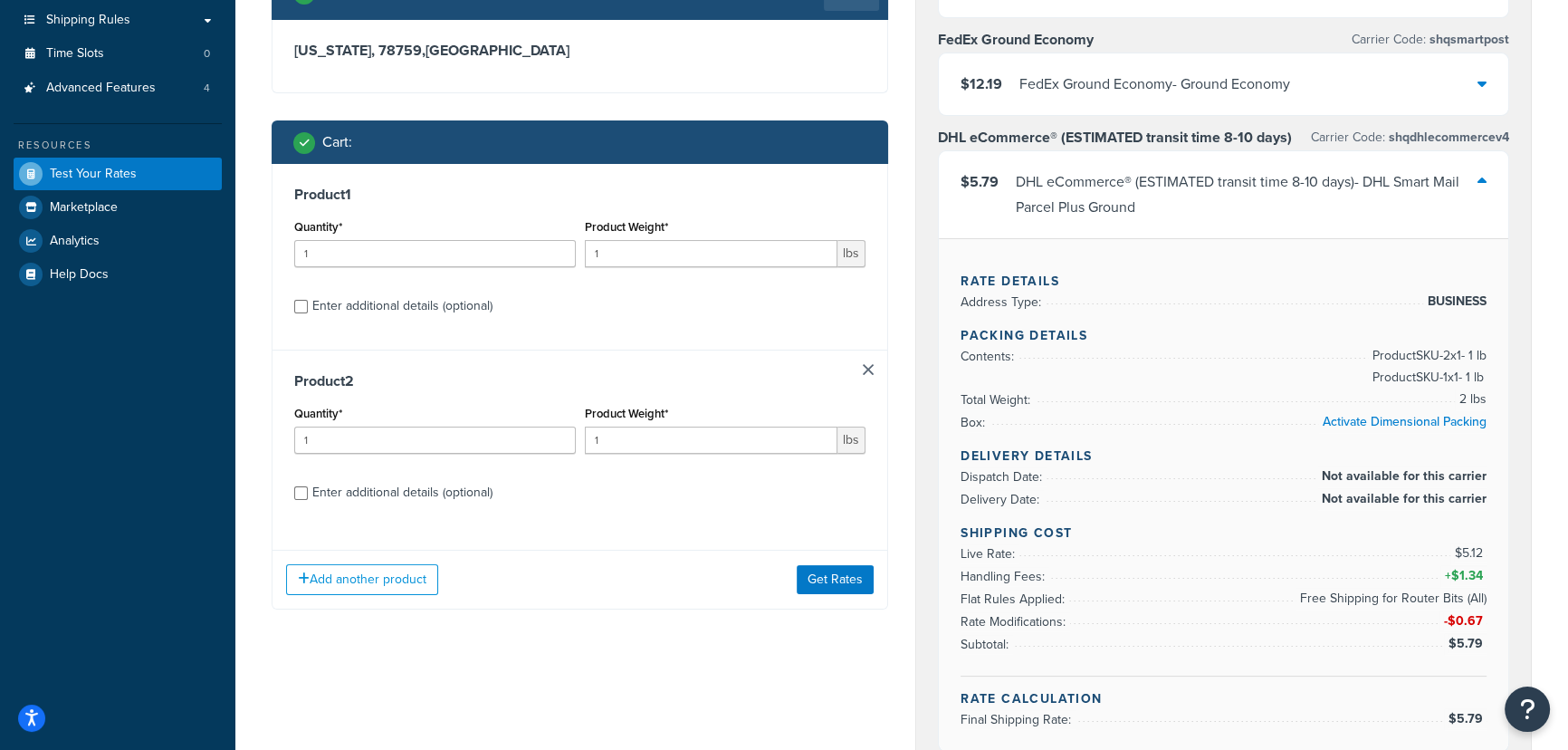
scroll to position [482, 0]
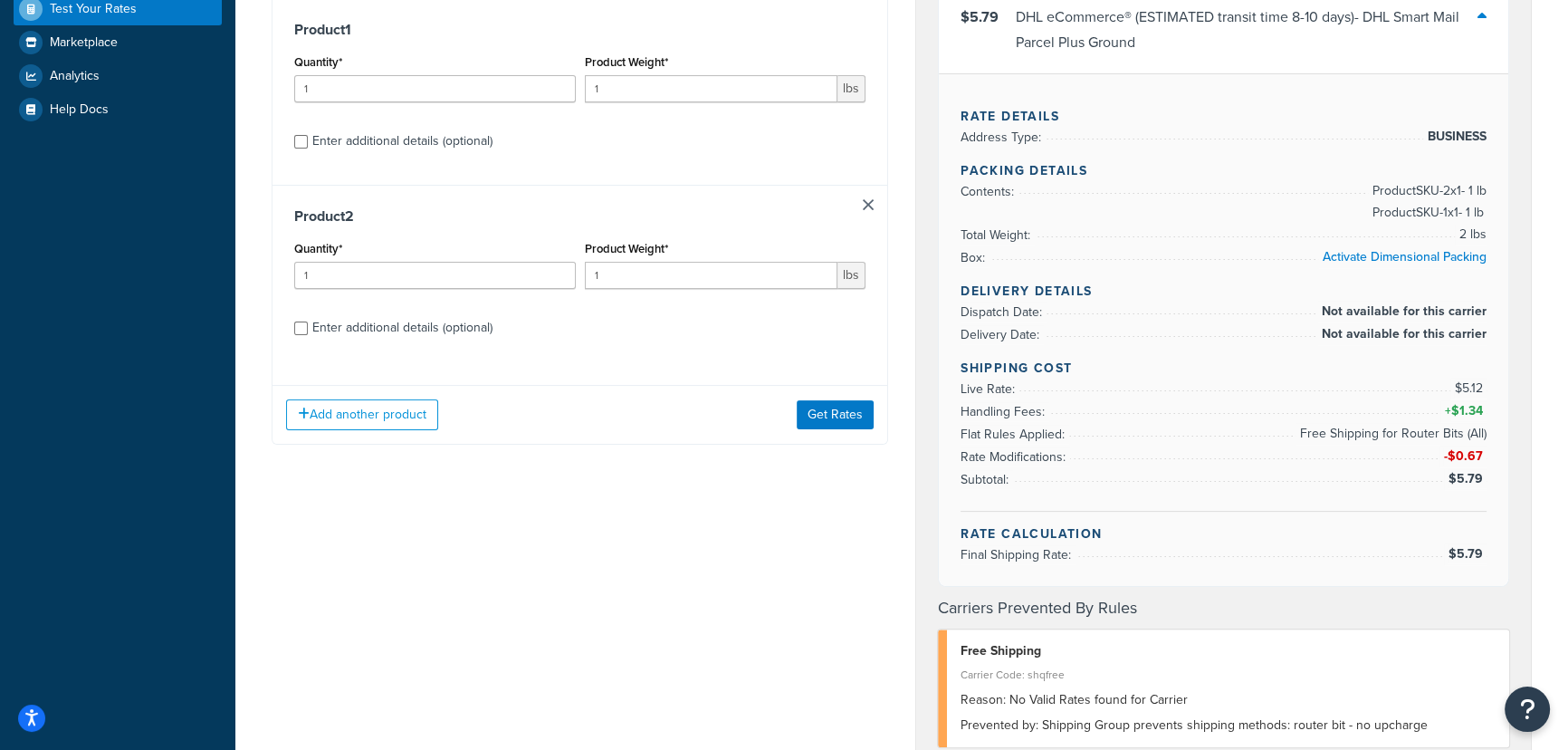
click at [428, 326] on div "Enter additional details (optional)" at bounding box center [402, 328] width 180 height 26
click at [308, 326] on input "Enter additional details (optional)" at bounding box center [302, 328] width 14 height 14
checkbox input "true"
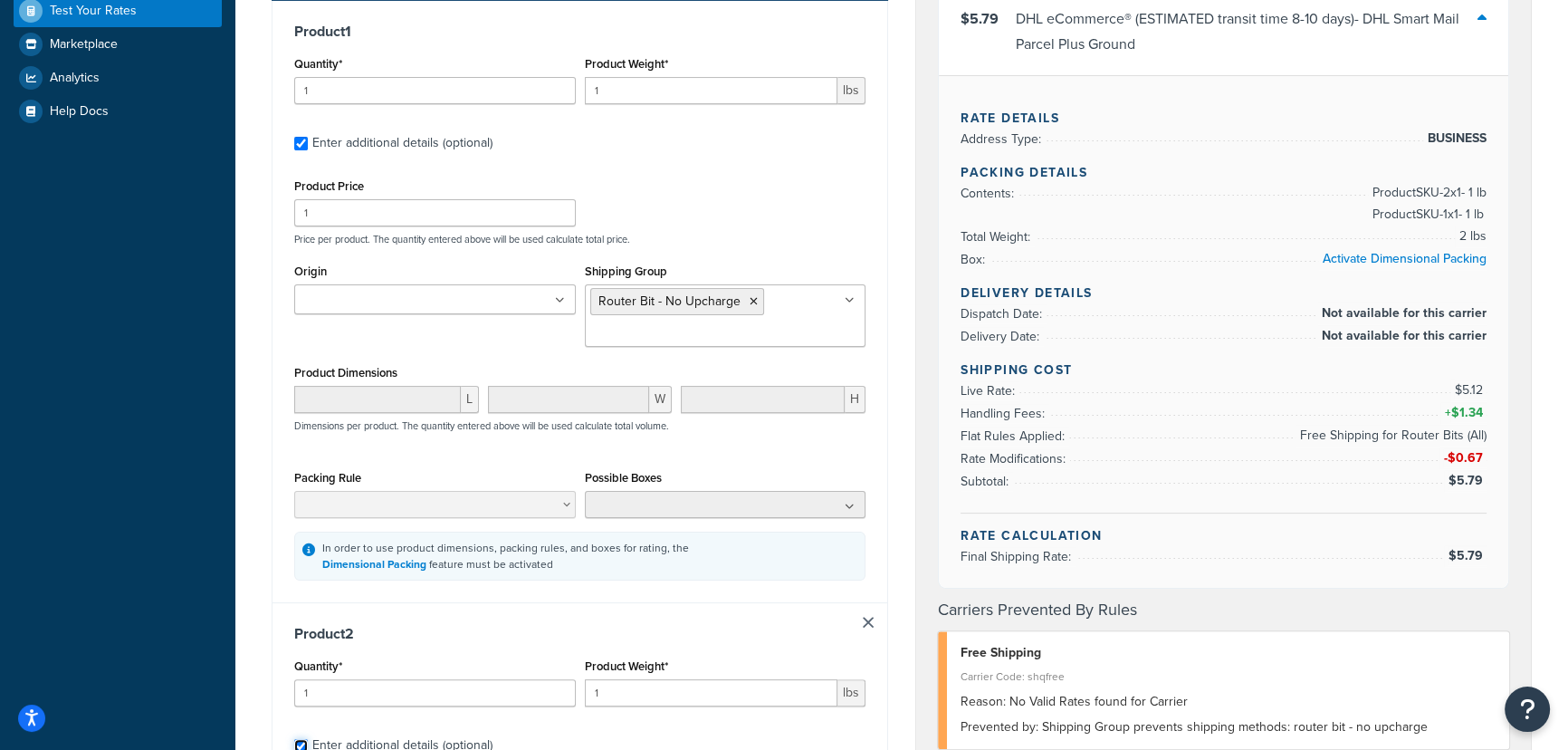
scroll to position [317, 0]
